Goal: Navigation & Orientation: Find specific page/section

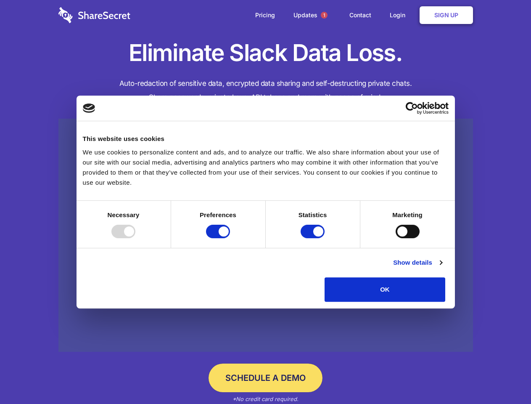
click at [135, 238] on div at bounding box center [123, 230] width 24 height 13
click at [230, 238] on input "Preferences" at bounding box center [218, 230] width 24 height 13
checkbox input "false"
click at [314, 238] on input "Statistics" at bounding box center [313, 230] width 24 height 13
checkbox input "false"
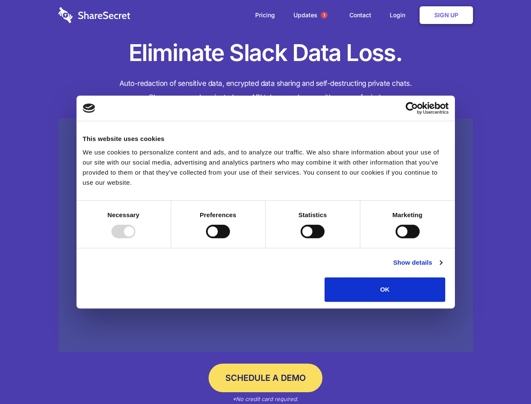
click at [396, 238] on input "Marketing" at bounding box center [408, 230] width 24 height 13
checkbox input "true"
click at [442, 267] on link "Show details" at bounding box center [417, 262] width 49 height 10
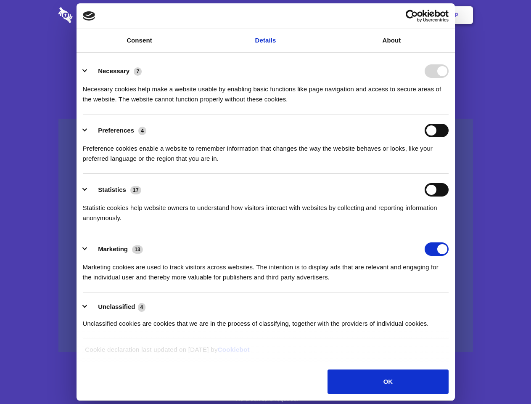
click at [449, 223] on div "Statistic cookies help website owners to understand how visitors interact with …" at bounding box center [266, 209] width 366 height 26
click at [324, 15] on span "1" at bounding box center [324, 15] width 7 height 7
